Goal: Information Seeking & Learning: Learn about a topic

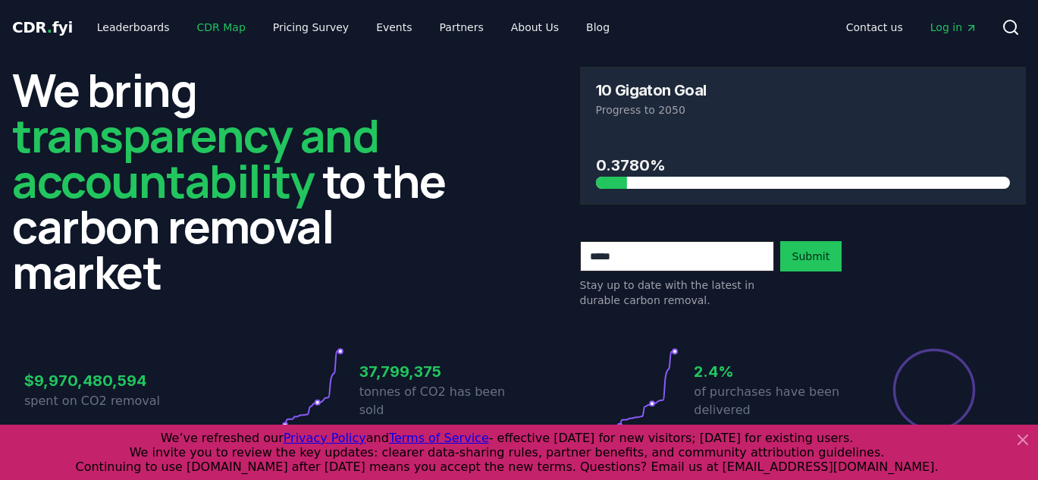
click at [212, 19] on link "CDR Map" at bounding box center [221, 27] width 73 height 27
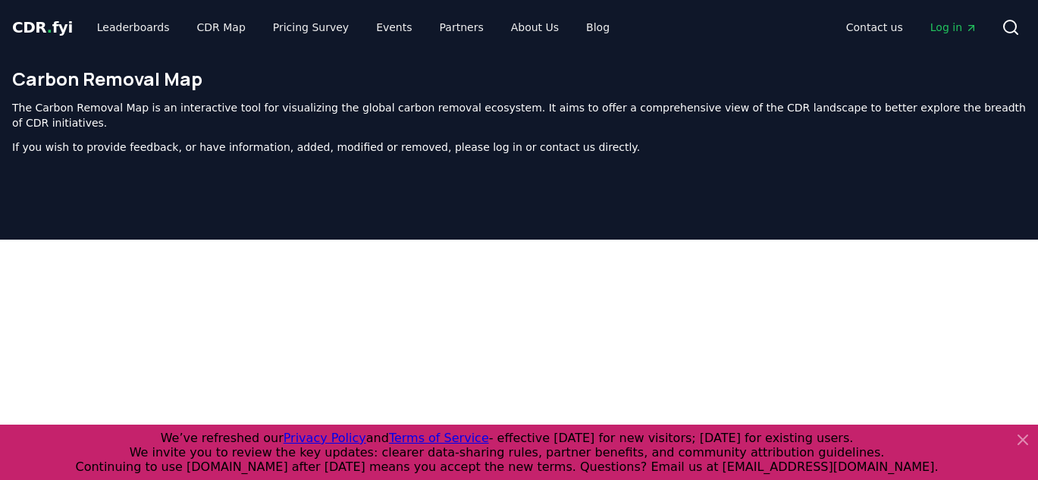
scroll to position [467, 0]
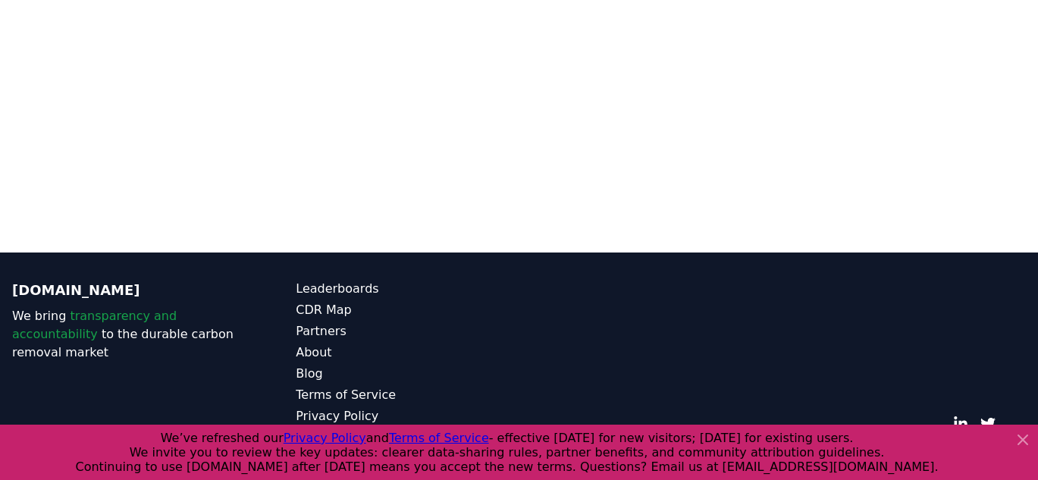
click at [1030, 440] on icon at bounding box center [1023, 440] width 18 height 18
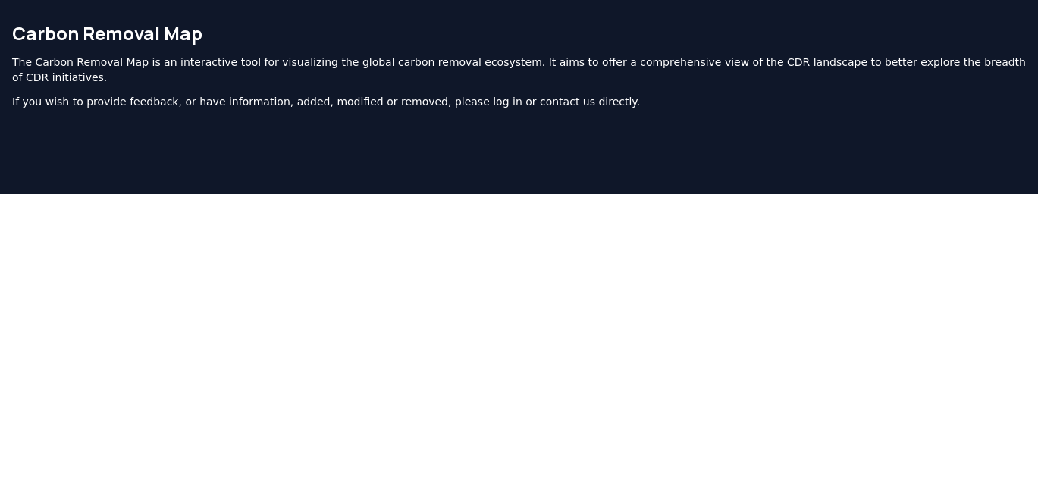
scroll to position [0, 0]
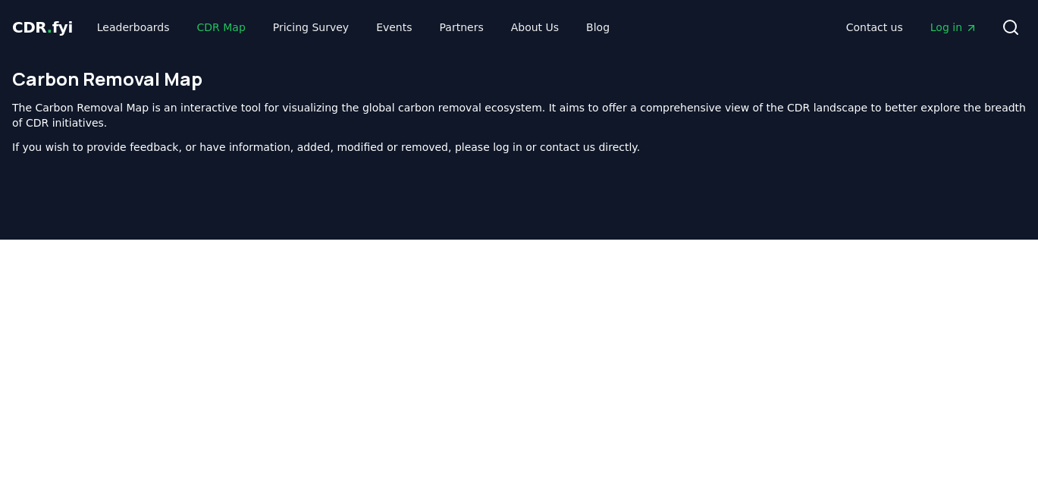
click at [227, 34] on link "CDR Map" at bounding box center [221, 27] width 73 height 27
click at [219, 32] on link "CDR Map" at bounding box center [221, 27] width 73 height 27
click at [551, 53] on div "CDR . fyi Leaderboards CDR Map Pricing Survey Events Partners About Us Blog Con…" at bounding box center [519, 27] width 1014 height 55
click at [1002, 29] on icon at bounding box center [1011, 27] width 18 height 18
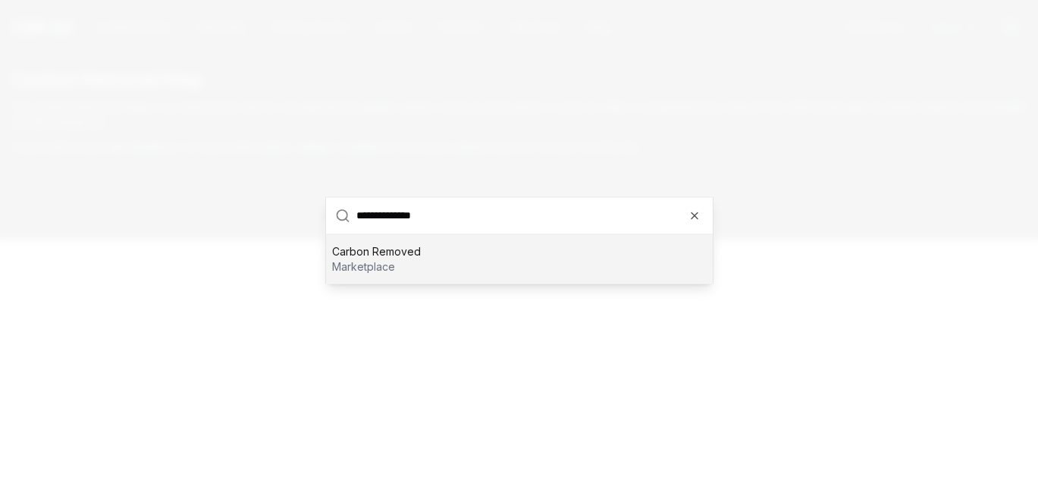
type input "**********"
click at [485, 246] on div "Carbon Removed marketplace" at bounding box center [519, 258] width 387 height 49
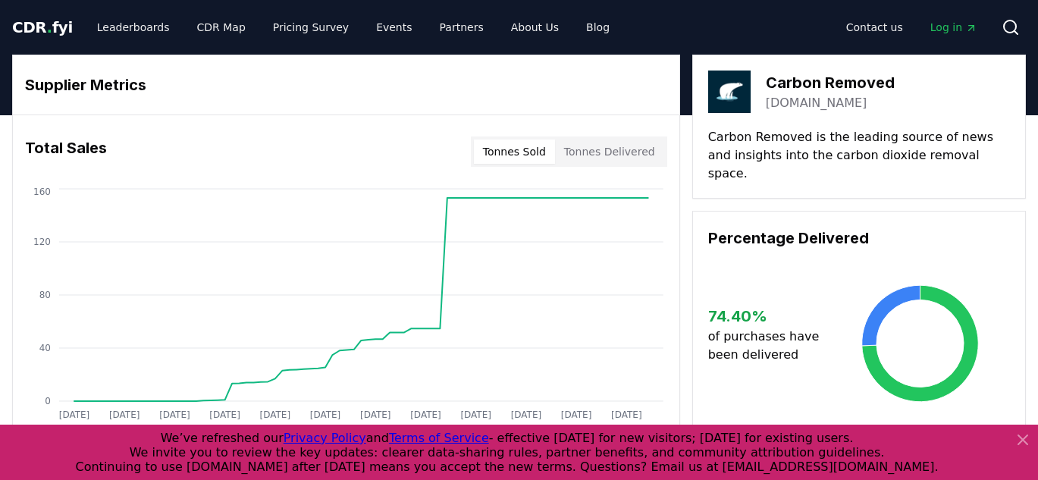
drag, startPoint x: 764, startPoint y: 105, endPoint x: 878, endPoint y: 105, distance: 113.7
click at [878, 105] on div "Carbon Removed carbonremoved.com" at bounding box center [859, 92] width 302 height 42
copy link "[DOMAIN_NAME]"
click at [797, 99] on link "[DOMAIN_NAME]" at bounding box center [817, 103] width 102 height 18
click at [1022, 24] on button "Search" at bounding box center [1011, 27] width 30 height 30
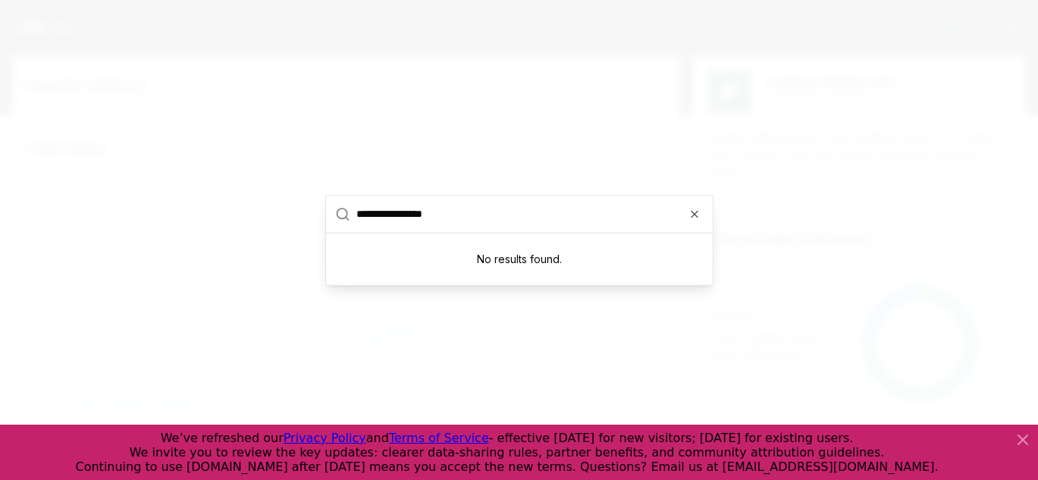
type input "**********"
click at [366, 141] on div at bounding box center [519, 240] width 1038 height 480
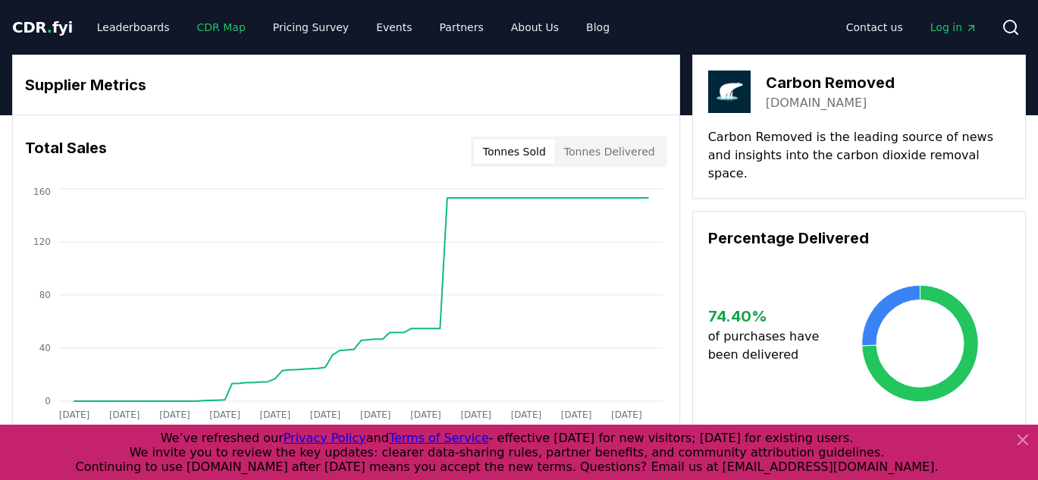
click at [185, 24] on link "CDR Map" at bounding box center [221, 27] width 73 height 27
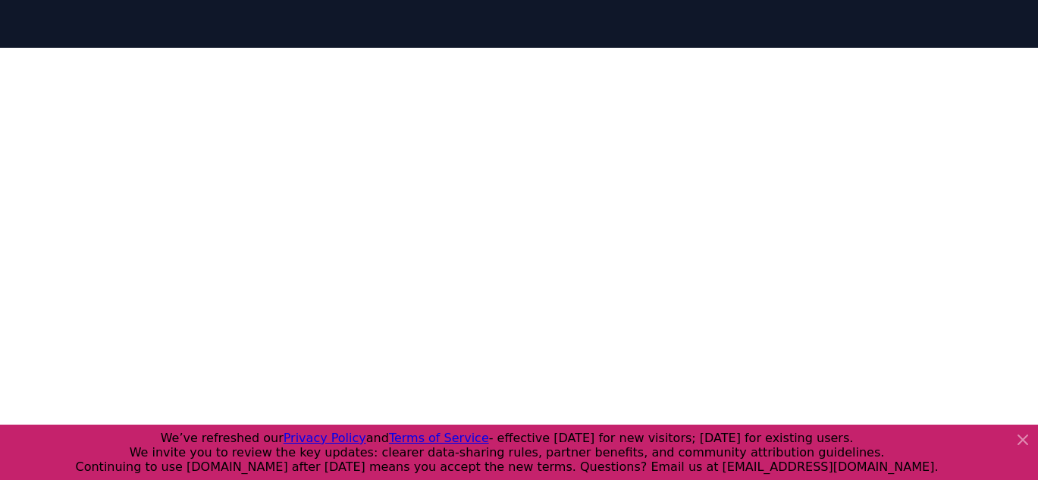
scroll to position [146, 0]
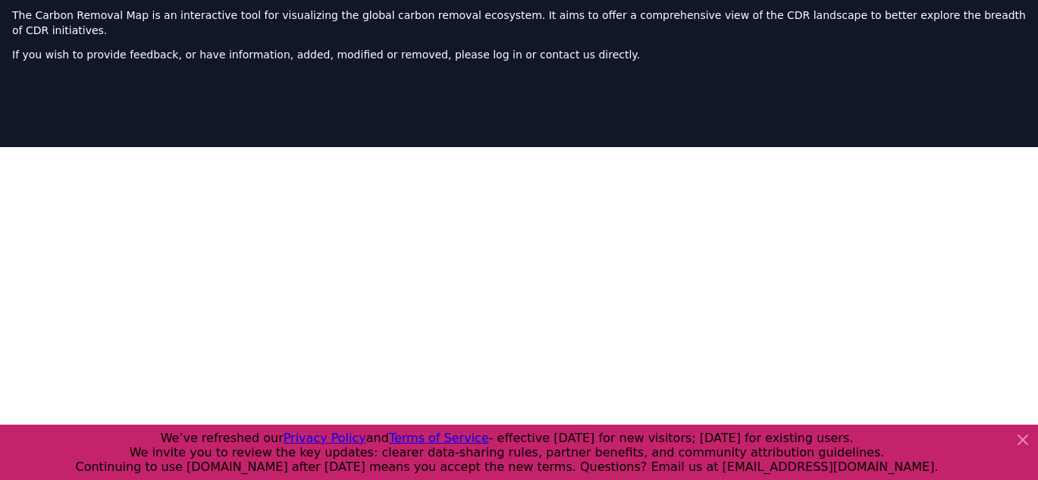
scroll to position [94, 0]
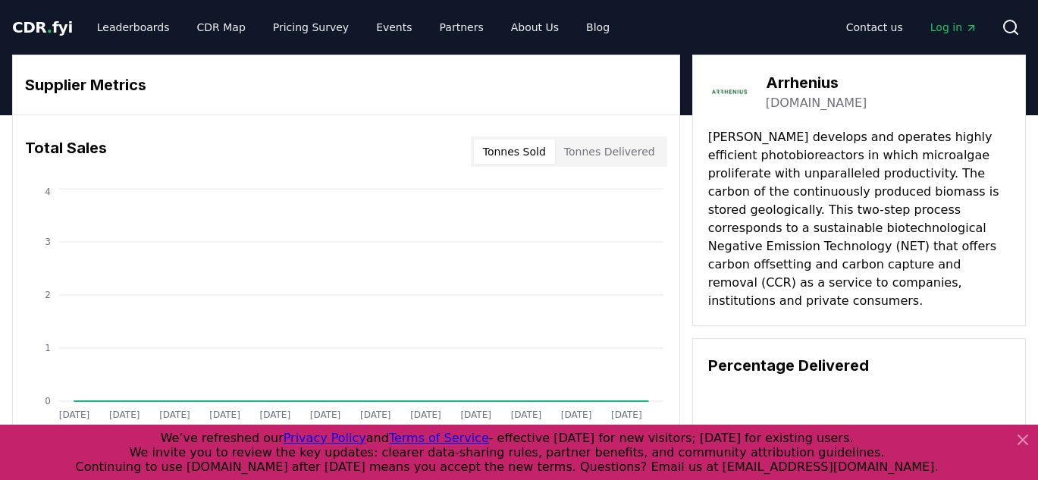
click at [1008, 24] on icon at bounding box center [1011, 27] width 18 height 18
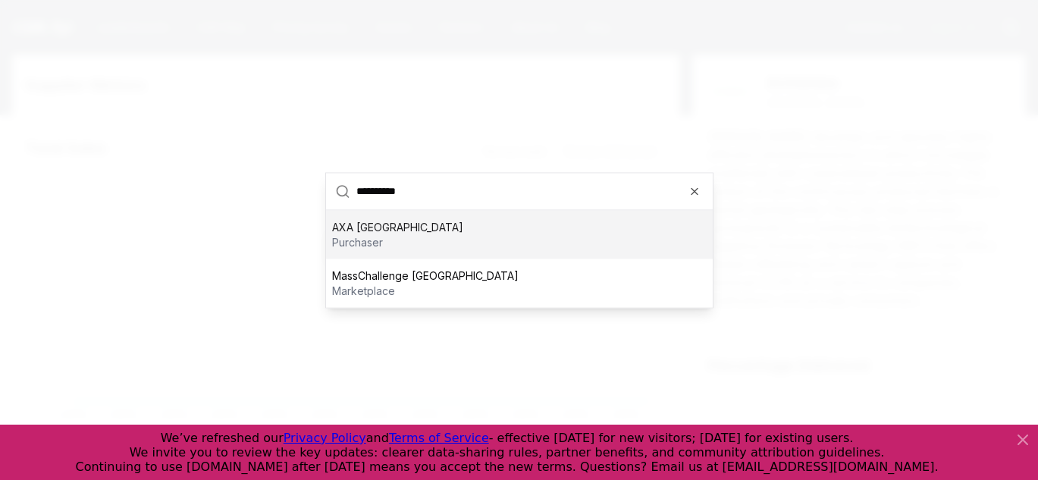
type input "**********"
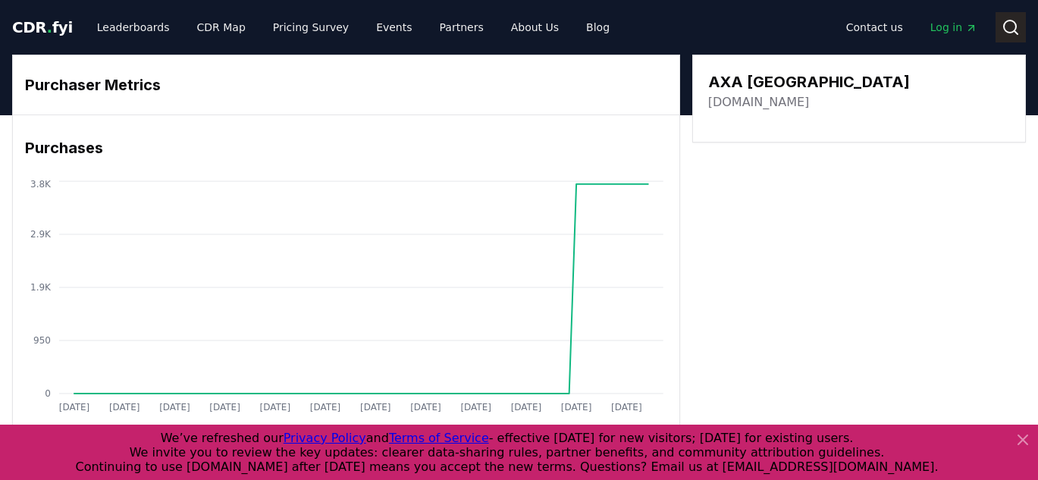
click at [1016, 33] on icon at bounding box center [1016, 32] width 3 height 3
click at [127, 24] on link "Leaderboards" at bounding box center [133, 27] width 97 height 27
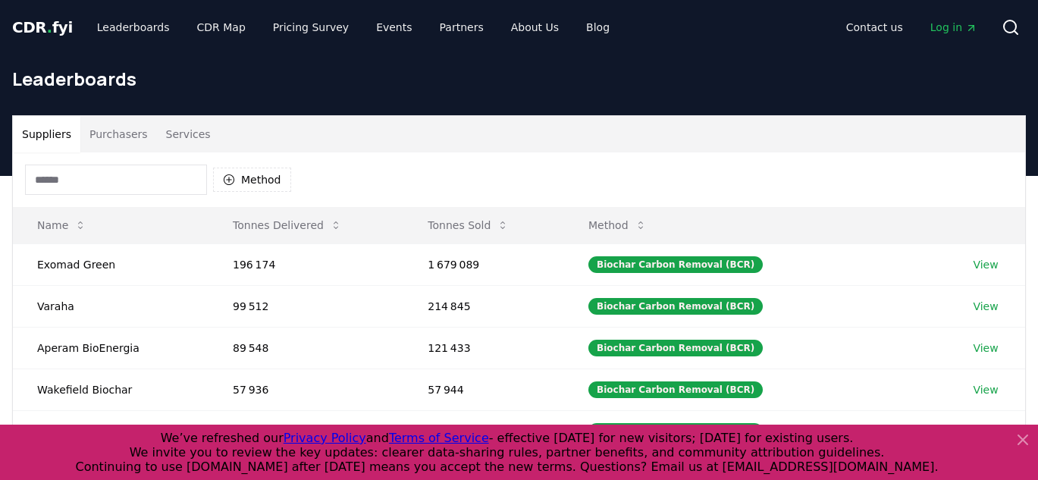
click at [145, 177] on input at bounding box center [116, 180] width 182 height 30
click at [215, 35] on link "CDR Map" at bounding box center [221, 27] width 73 height 27
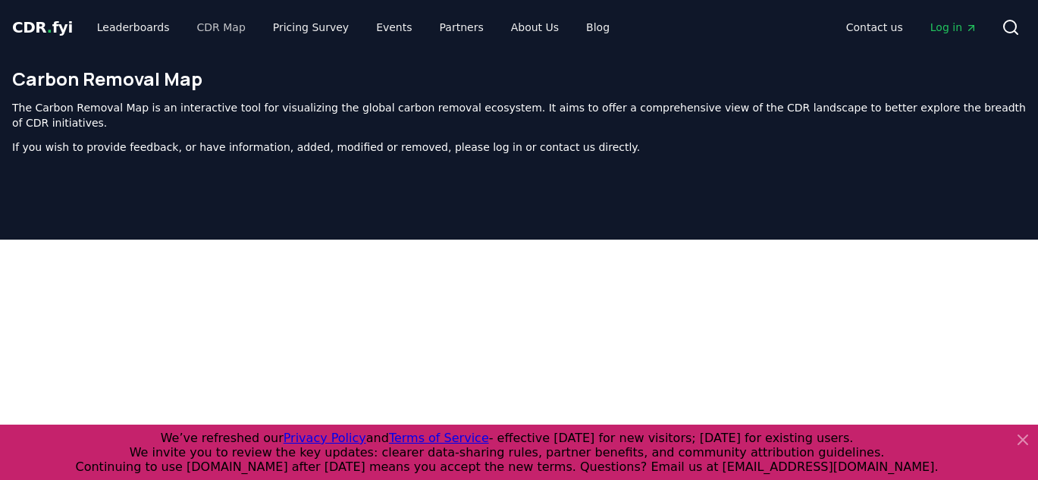
scroll to position [467, 0]
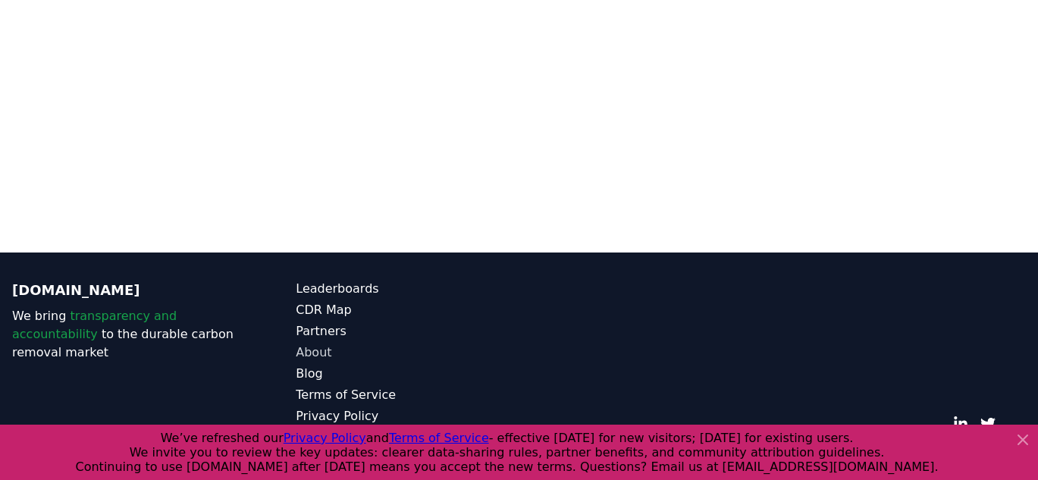
click at [469, 344] on link "About" at bounding box center [407, 353] width 223 height 18
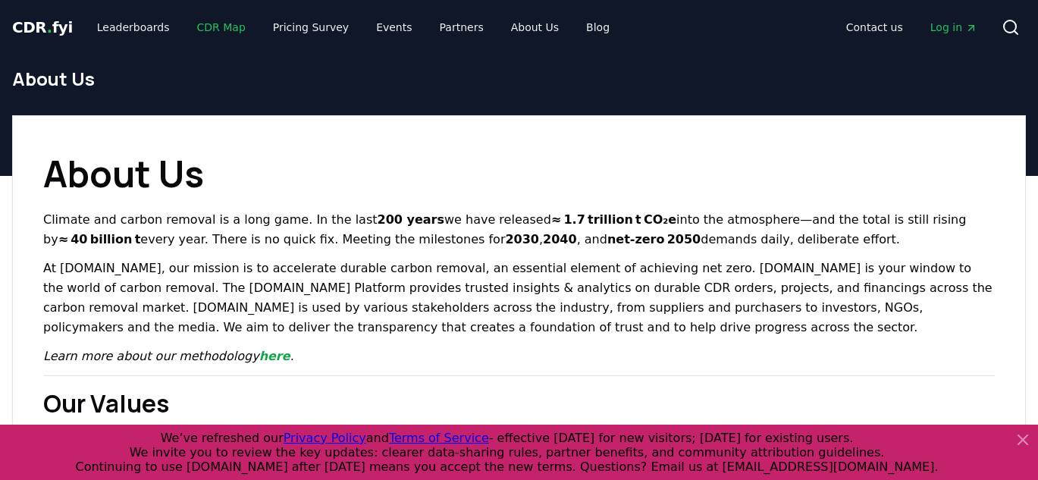
click at [212, 20] on link "CDR Map" at bounding box center [221, 27] width 73 height 27
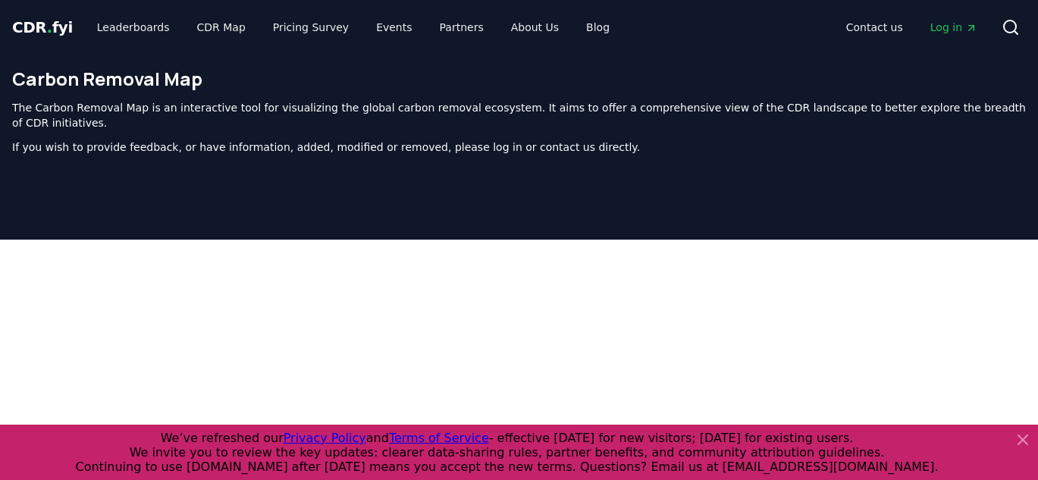
scroll to position [467, 0]
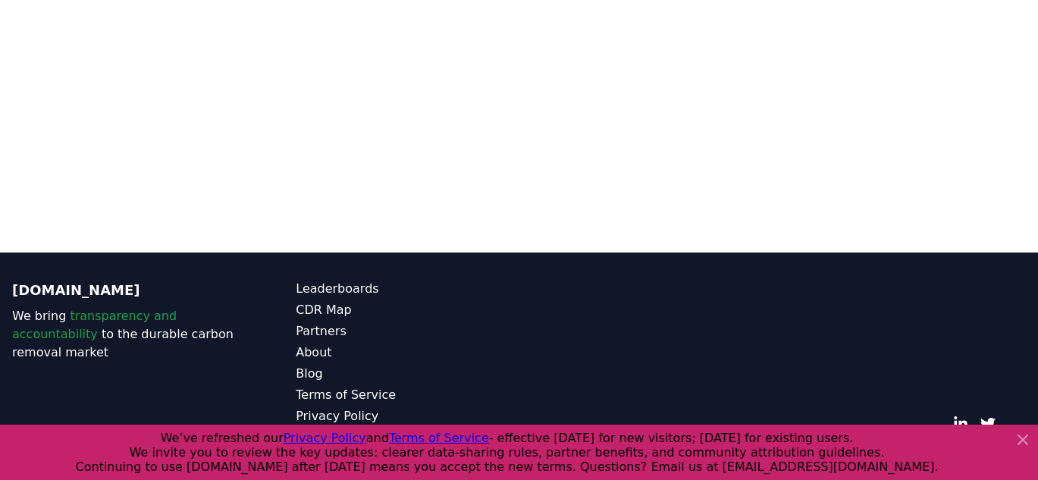
click at [1019, 428] on div at bounding box center [519, 452] width 1038 height 55
click at [1028, 434] on icon at bounding box center [1023, 440] width 18 height 18
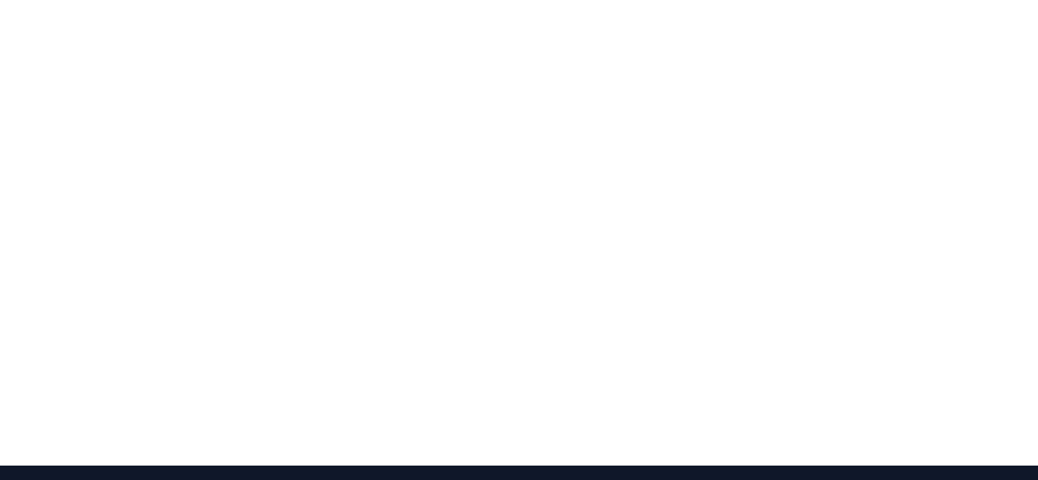
scroll to position [0, 0]
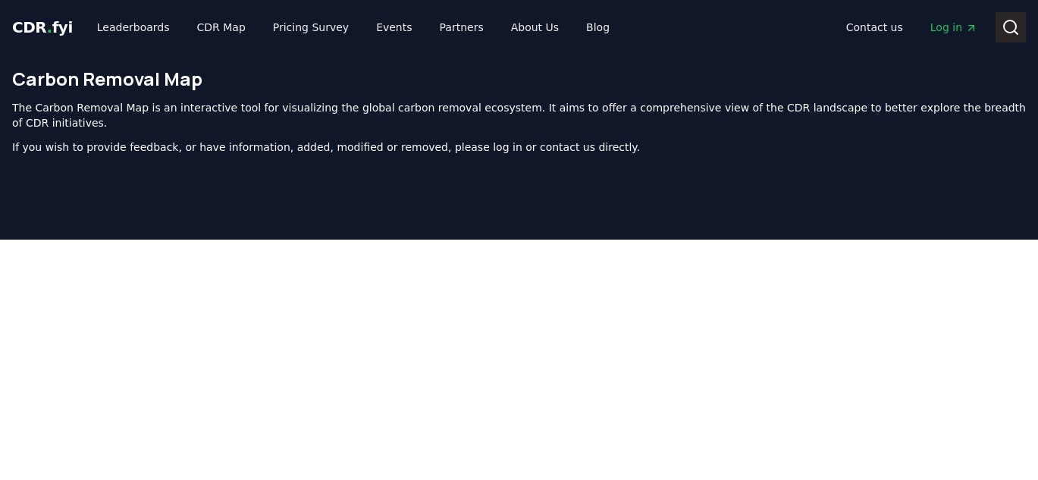
click at [1012, 26] on icon at bounding box center [1011, 27] width 18 height 18
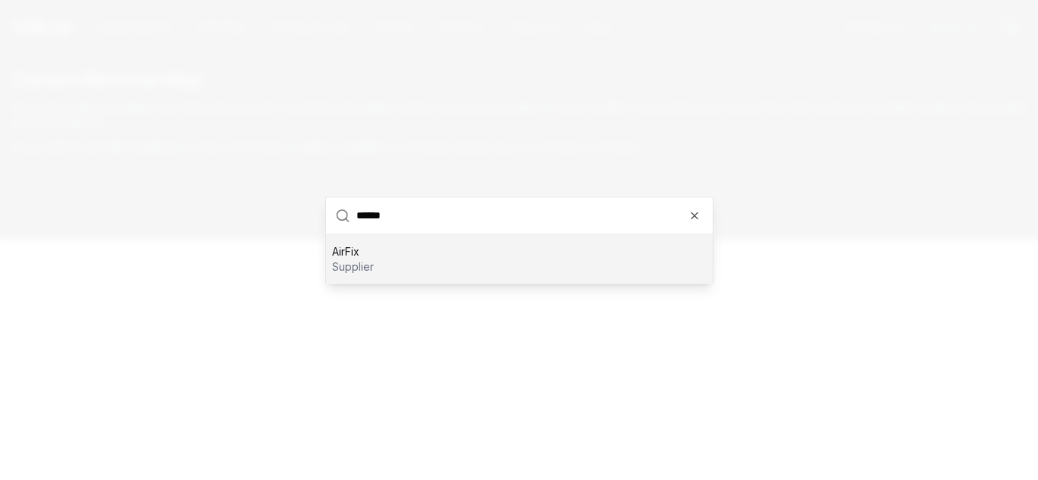
type input "******"
click at [673, 268] on div "AirFix supplier" at bounding box center [519, 258] width 387 height 49
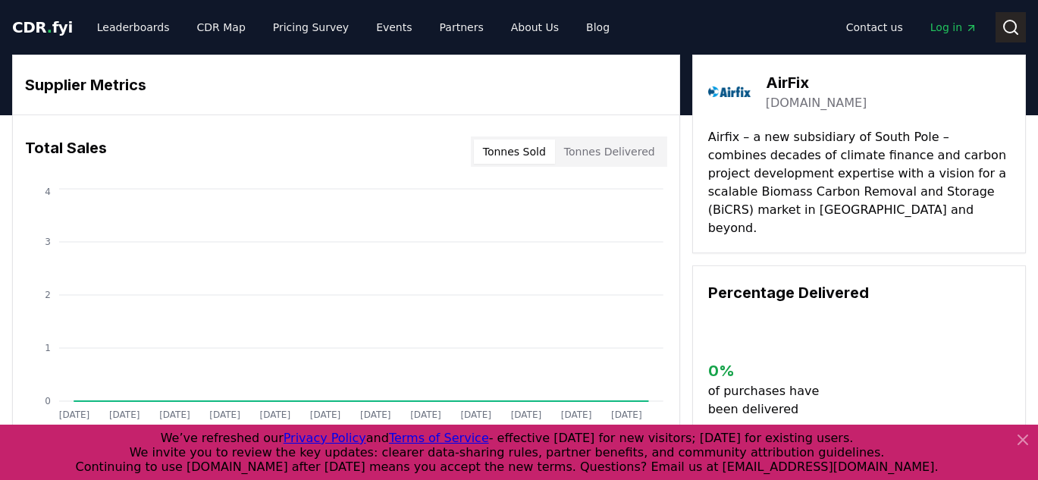
click at [1018, 27] on icon at bounding box center [1011, 27] width 18 height 18
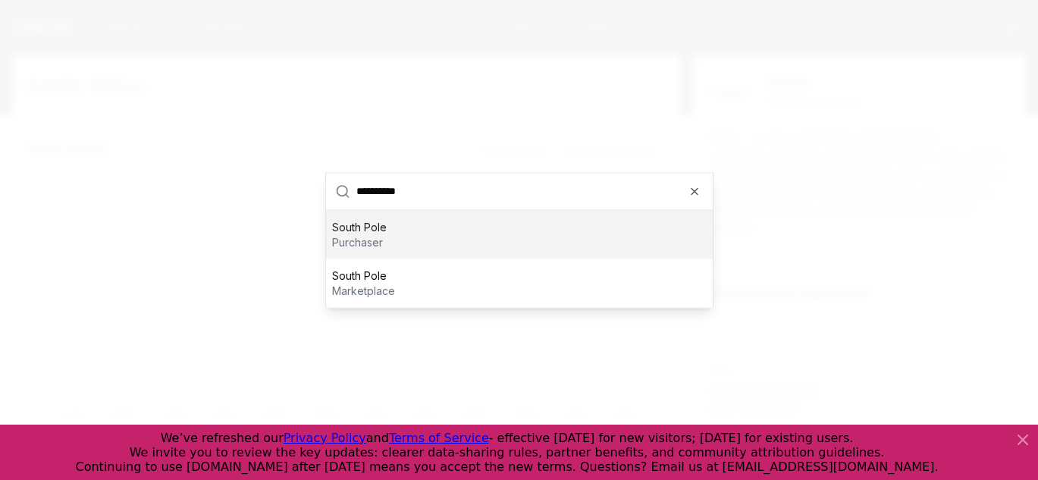
type input "**********"
click at [444, 246] on div "South Pole purchaser" at bounding box center [519, 234] width 387 height 49
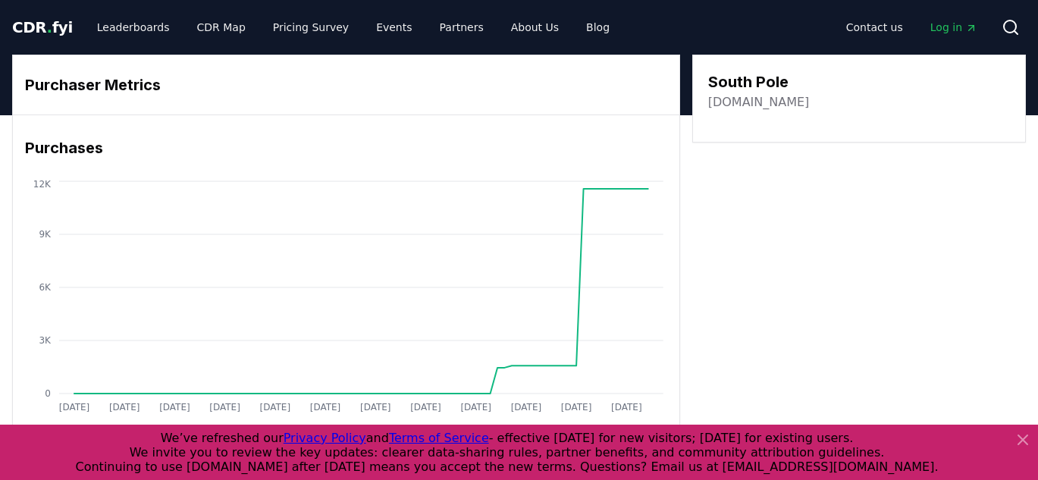
click at [733, 105] on link "southpole.com" at bounding box center [759, 102] width 102 height 18
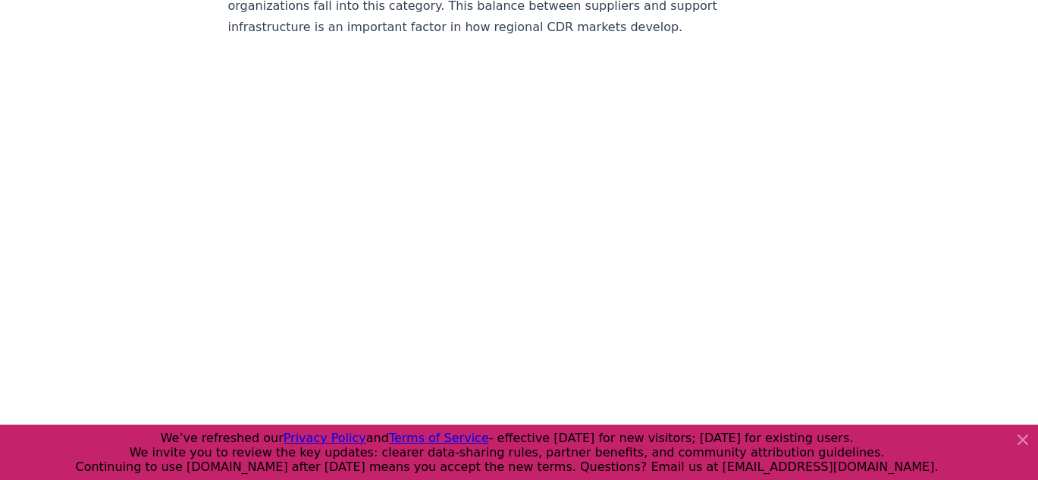
scroll to position [3723, 0]
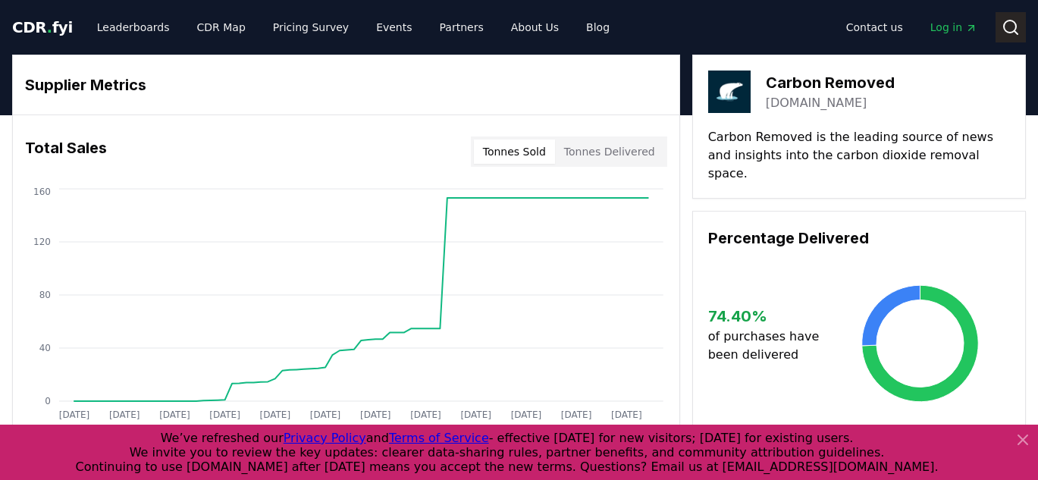
click at [999, 39] on button "Search" at bounding box center [1011, 27] width 30 height 30
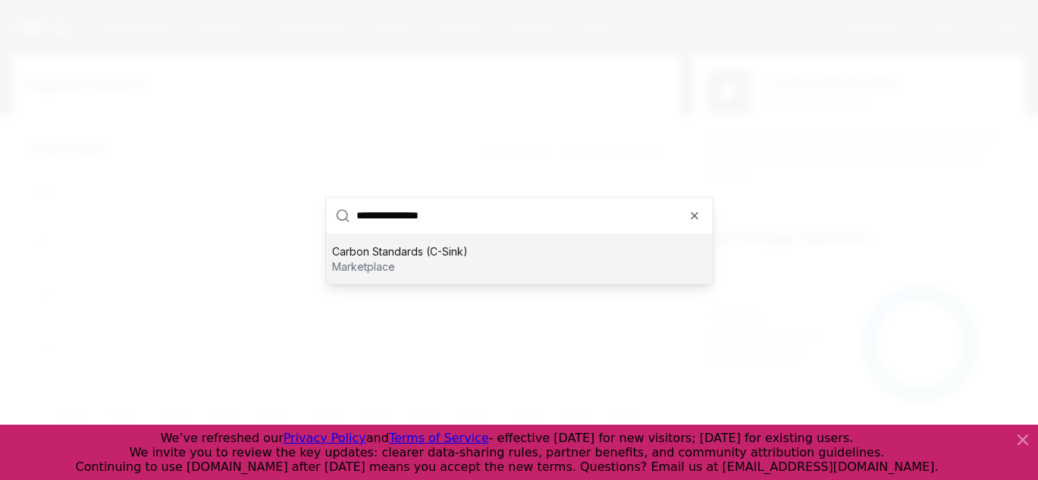
type input "**********"
click at [420, 258] on p "Carbon Standards (C-Sink)" at bounding box center [400, 250] width 136 height 15
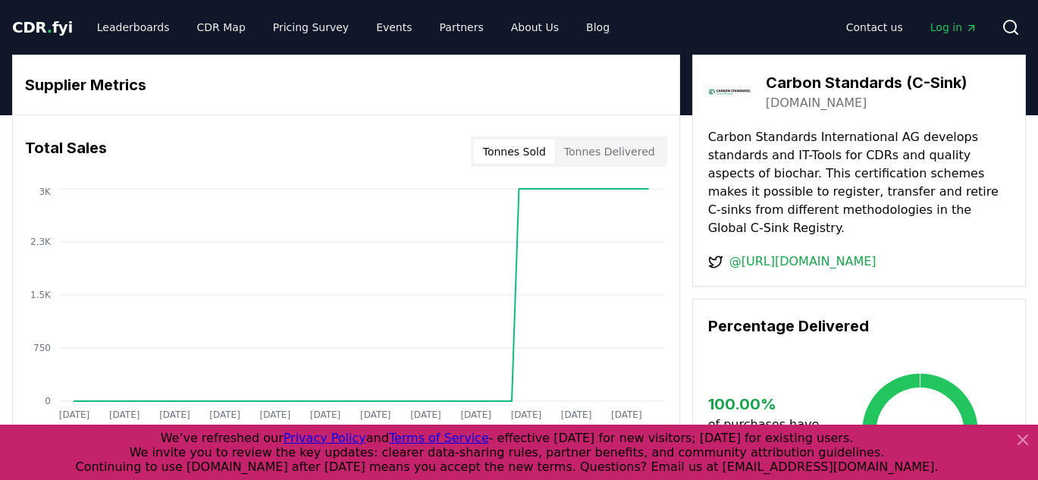
click at [790, 112] on div "Carbon Standards (C-Sink) [DOMAIN_NAME]" at bounding box center [859, 92] width 302 height 42
click at [788, 105] on link "[DOMAIN_NAME]" at bounding box center [817, 103] width 102 height 18
